Goal: Navigation & Orientation: Find specific page/section

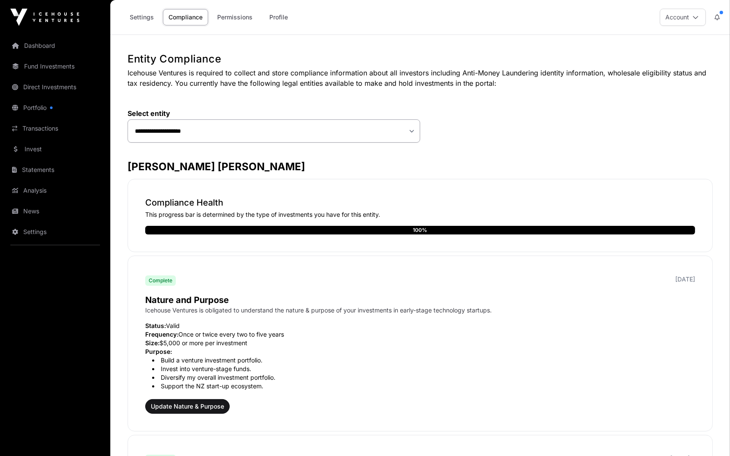
click at [57, 16] on img at bounding box center [44, 17] width 69 height 17
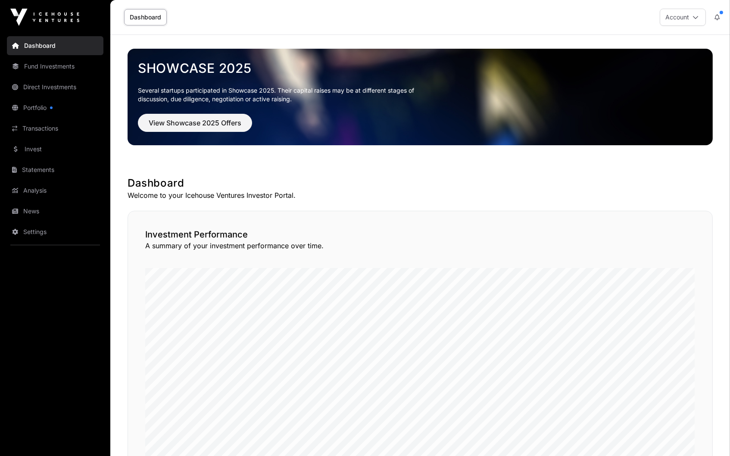
click at [690, 18] on button "Account" at bounding box center [683, 17] width 46 height 17
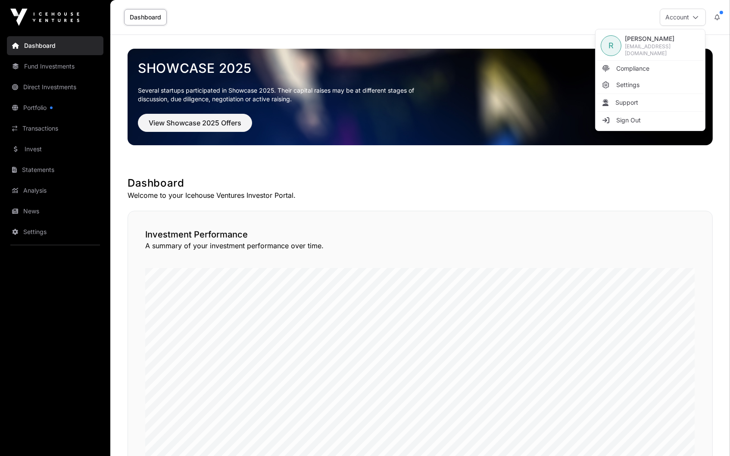
click at [50, 108] on link "Portfolio" at bounding box center [55, 107] width 97 height 19
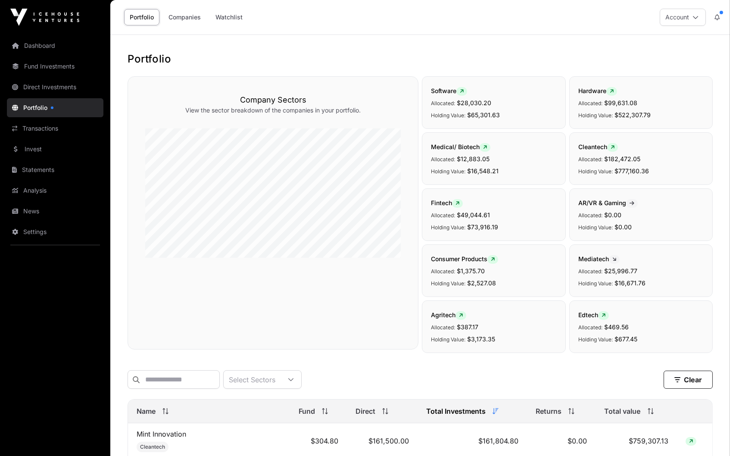
click at [190, 15] on link "Companies" at bounding box center [185, 17] width 44 height 16
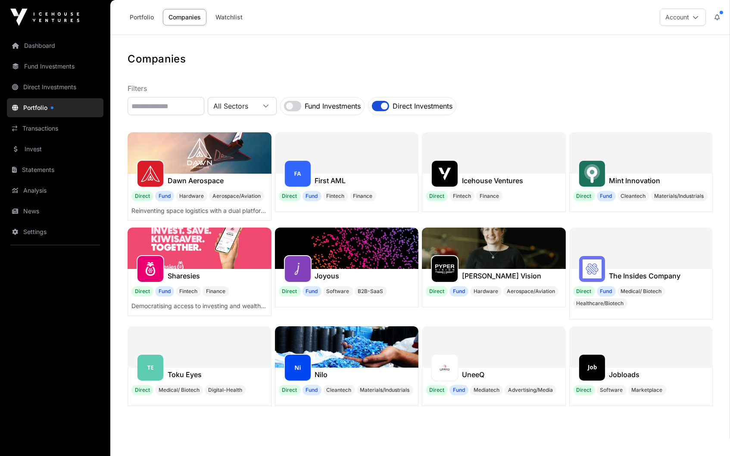
click at [59, 84] on link "Direct Investments" at bounding box center [55, 87] width 97 height 19
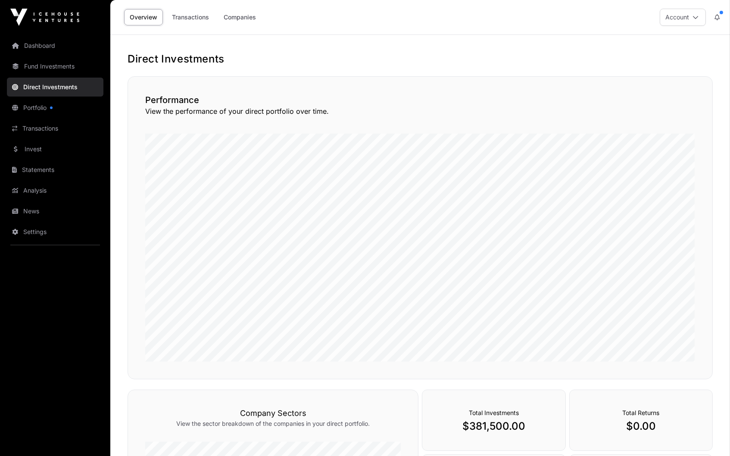
click at [199, 20] on link "Transactions" at bounding box center [190, 17] width 48 height 16
